Goal: Navigation & Orientation: Find specific page/section

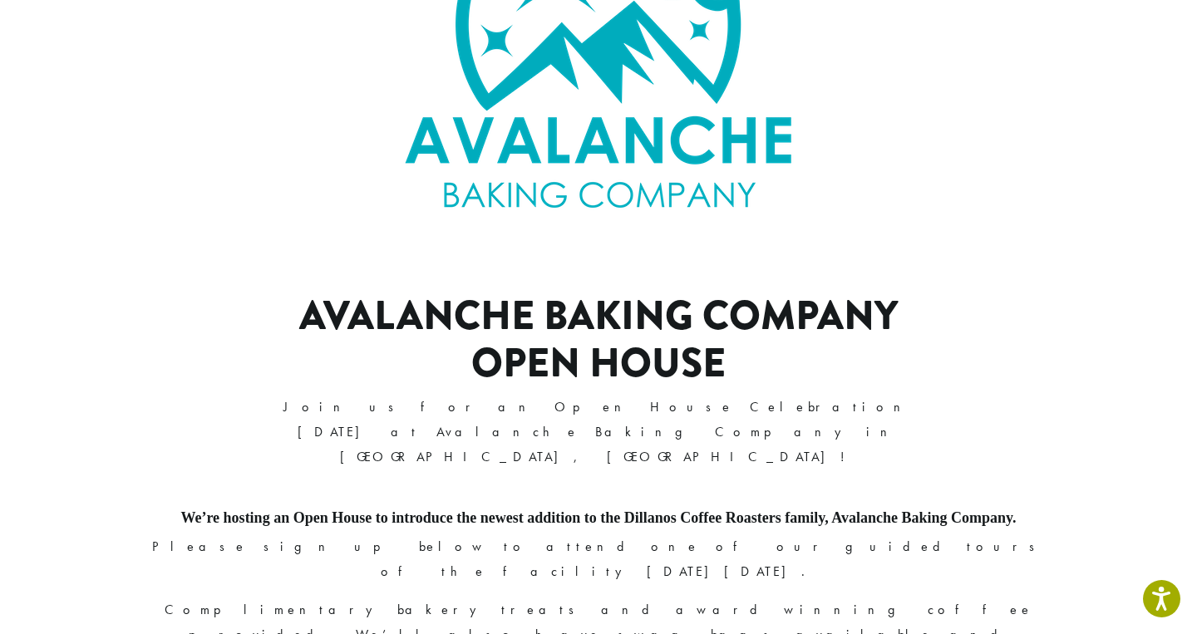
scroll to position [354, 0]
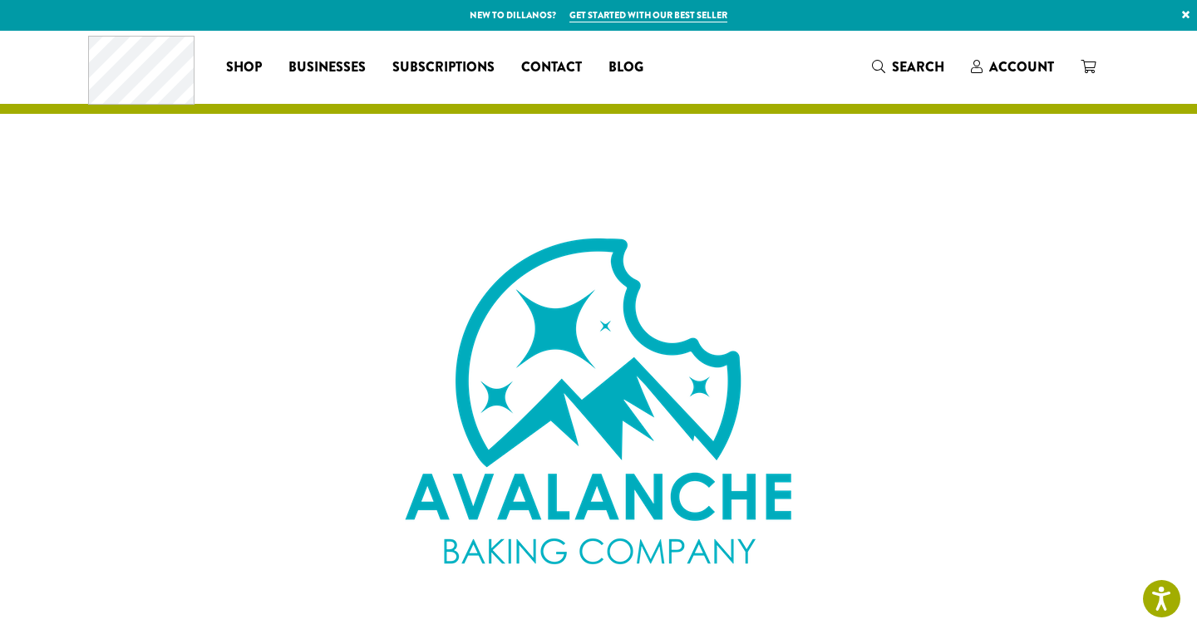
click at [563, 466] on img at bounding box center [599, 402] width 416 height 416
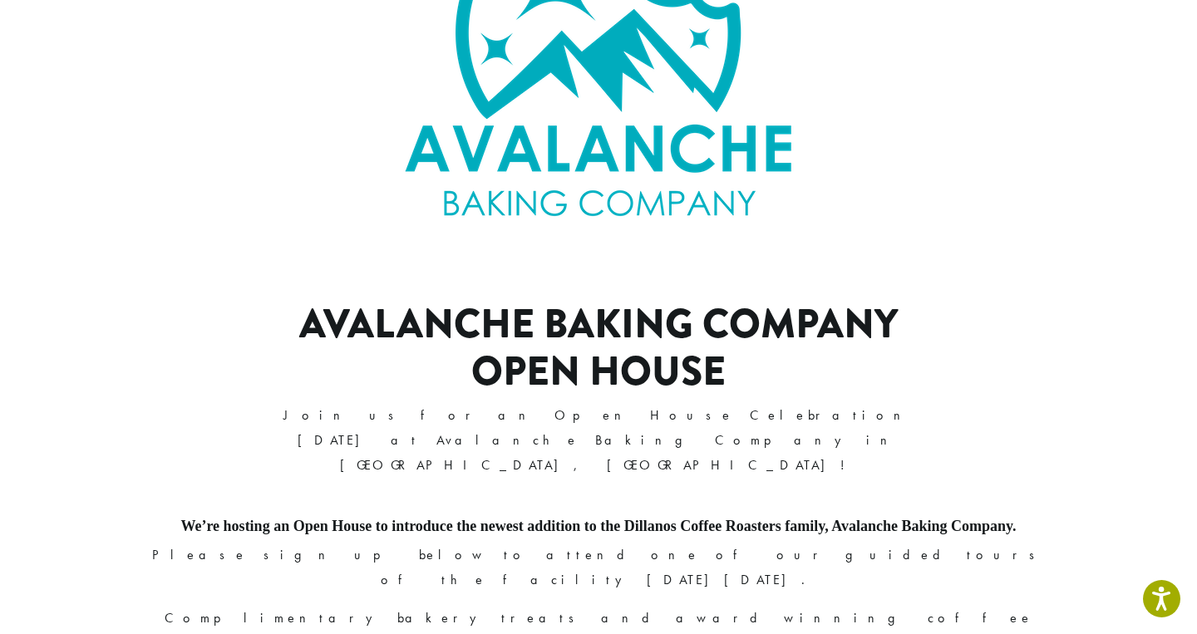
scroll to position [350, 0]
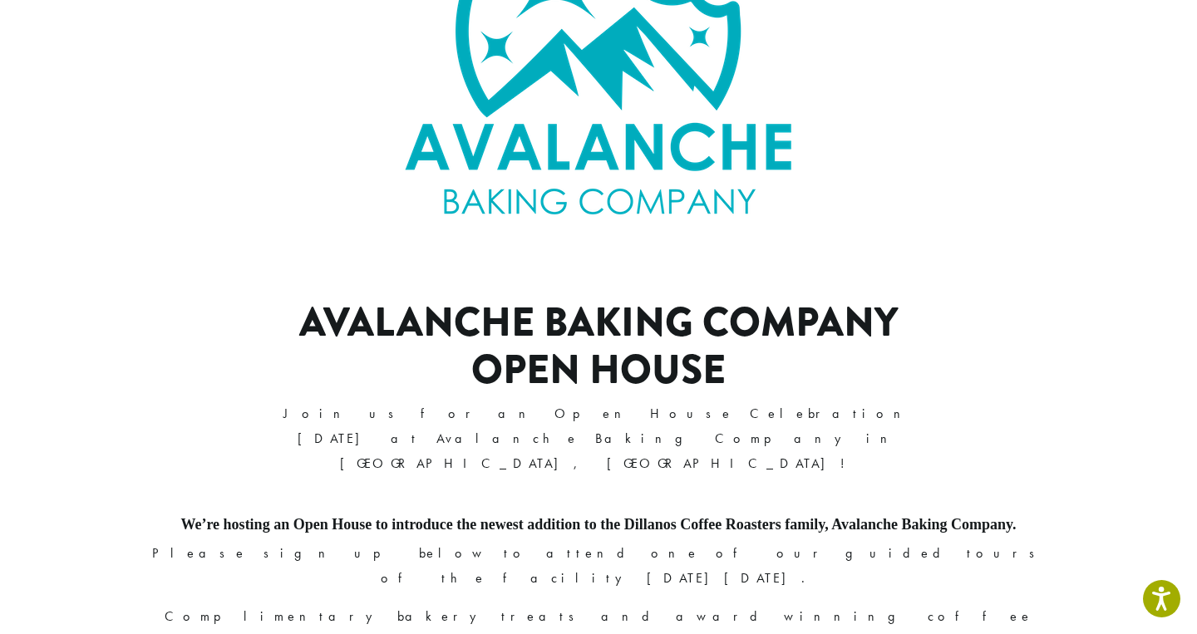
click at [528, 155] on img at bounding box center [599, 52] width 416 height 416
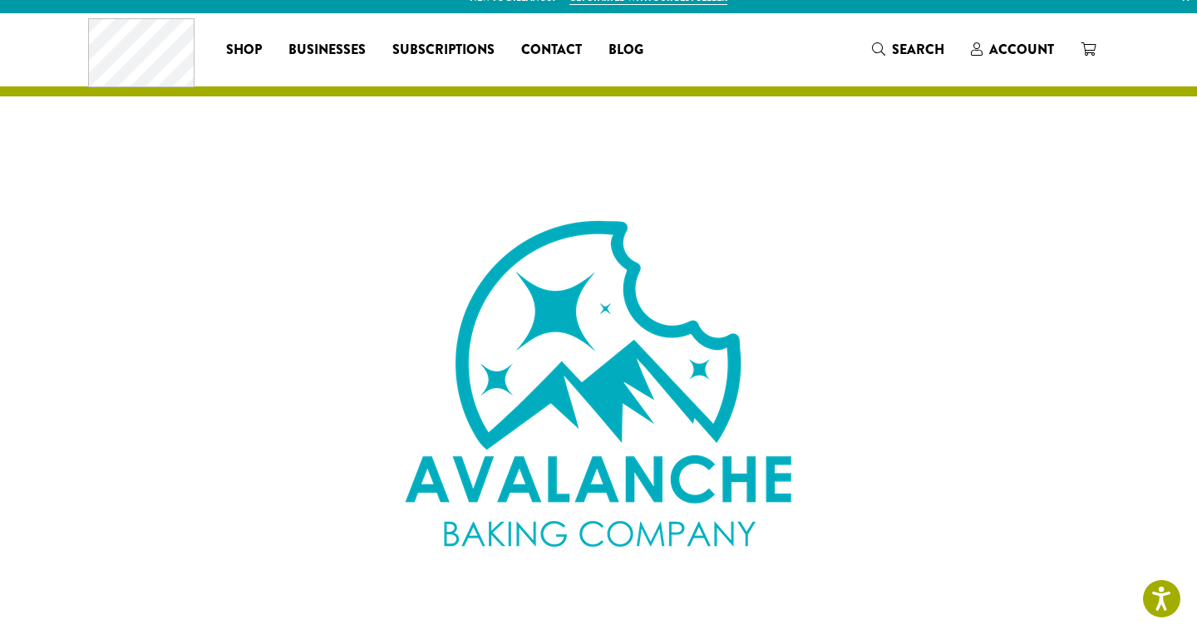
scroll to position [0, 0]
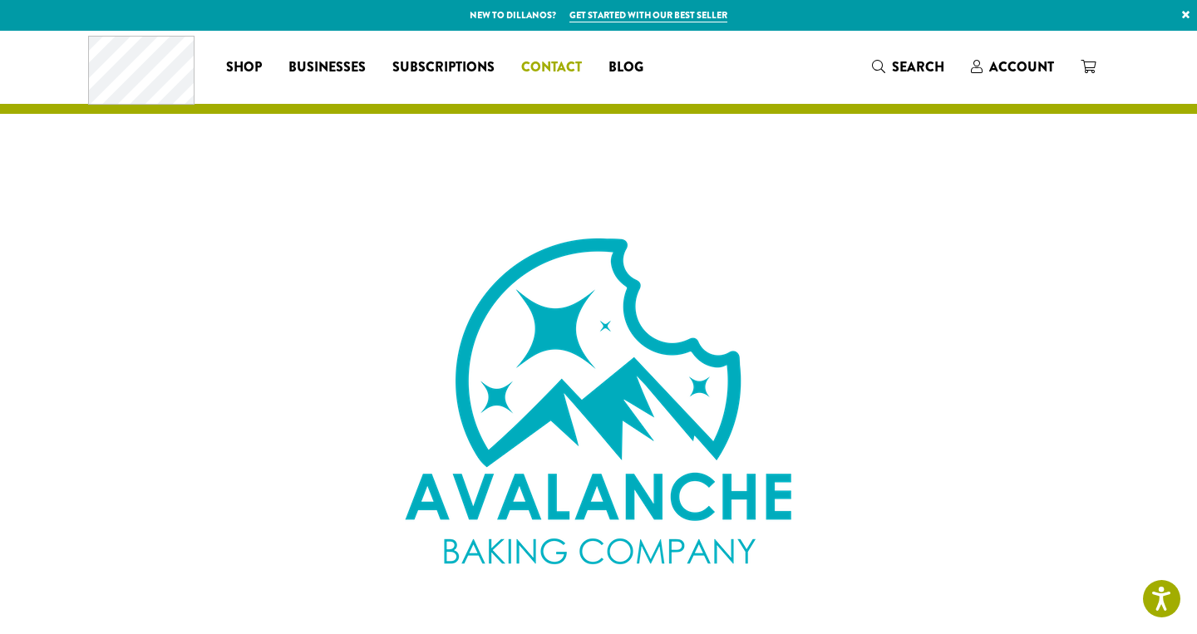
click at [552, 68] on span "Contact" at bounding box center [551, 67] width 61 height 21
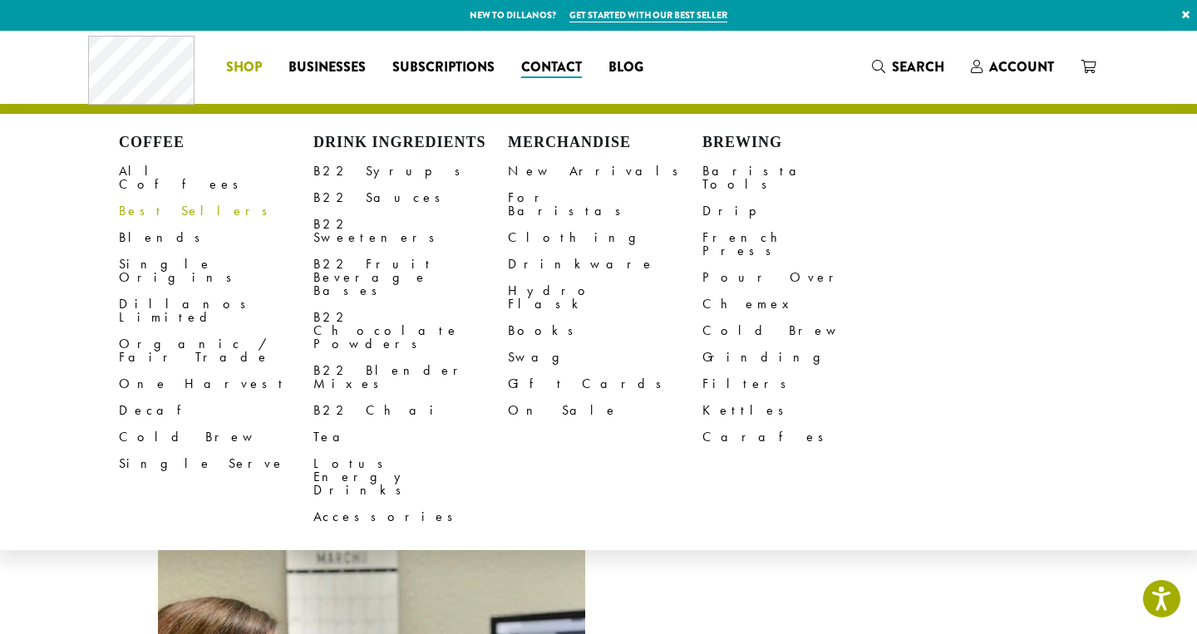
click at [248, 68] on span "Shop" at bounding box center [244, 67] width 36 height 21
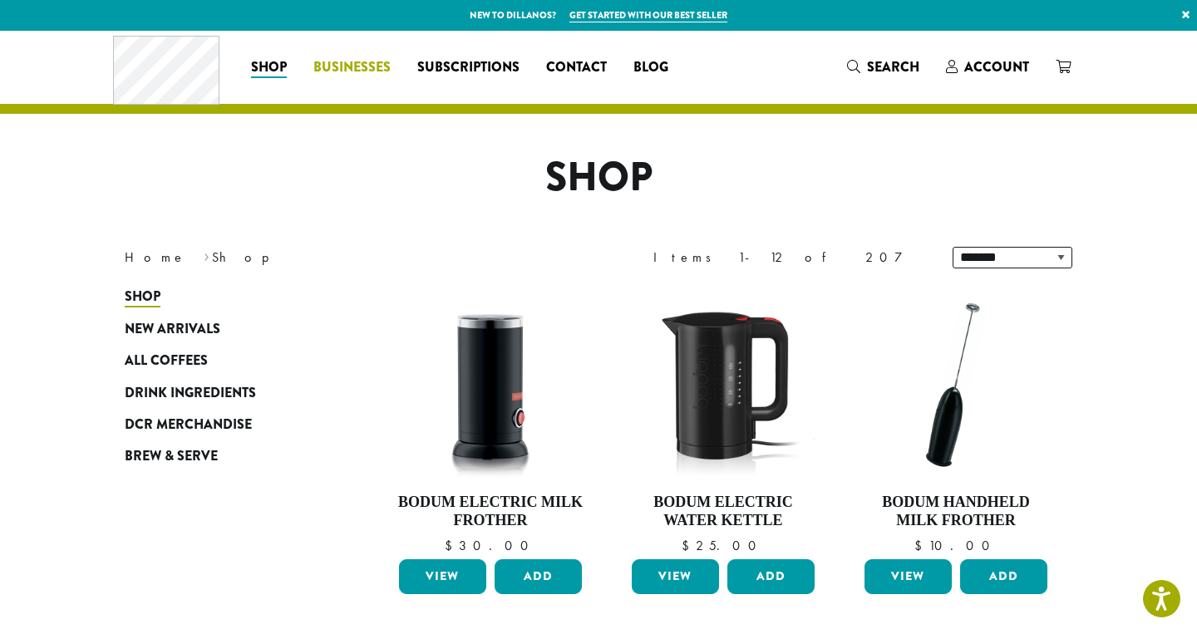
click at [362, 63] on span "Businesses" at bounding box center [351, 67] width 77 height 21
